Goal: Find specific page/section: Find specific page/section

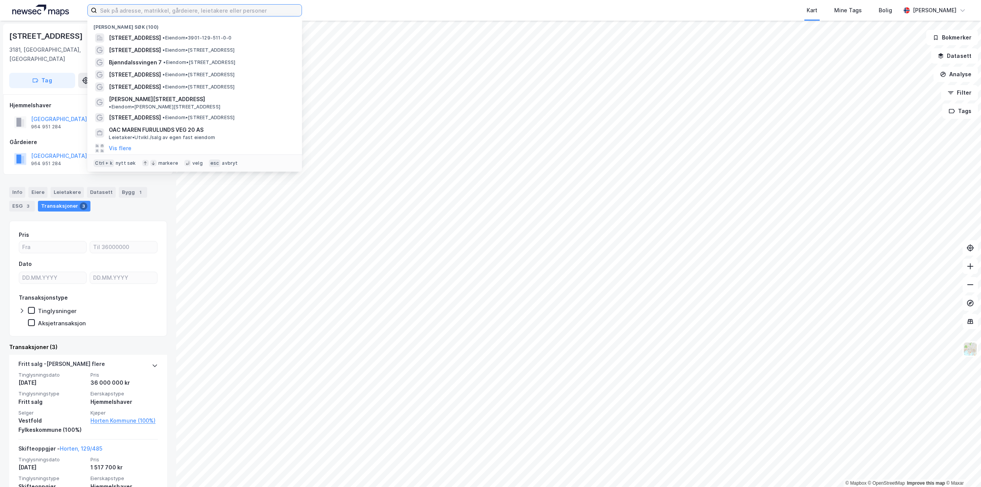
click at [120, 10] on input at bounding box center [199, 11] width 205 height 12
paste input "Sørbyhagen"
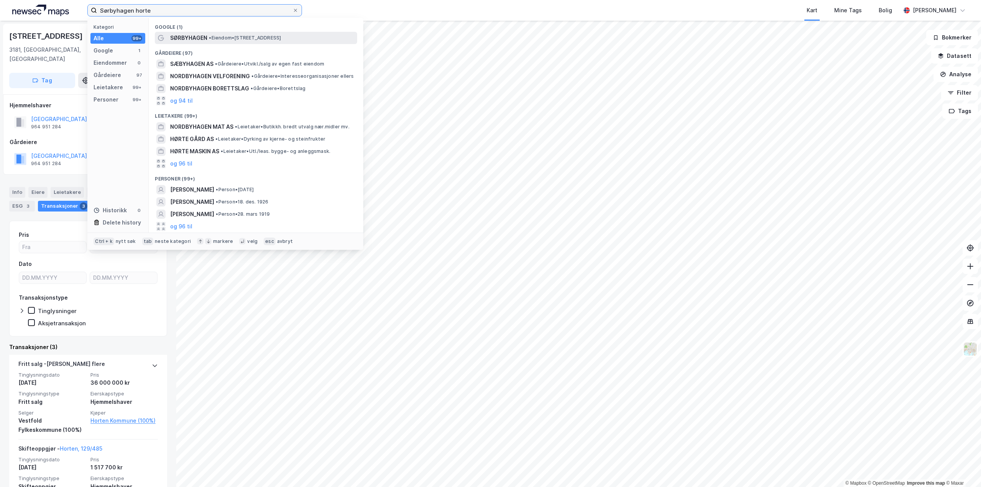
type input "Sørbyhagen horte"
click at [266, 42] on div "SØRBYHAGEN • Eiendom • [STREET_ADDRESS]" at bounding box center [263, 37] width 186 height 9
